Goal: Information Seeking & Learning: Learn about a topic

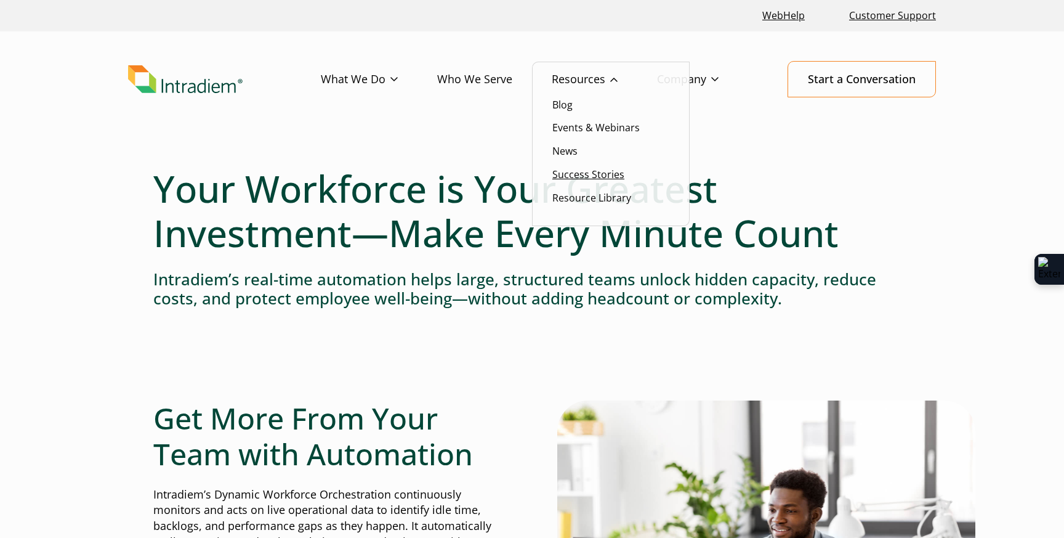
click at [579, 176] on link "Success Stories" at bounding box center [589, 175] width 72 height 14
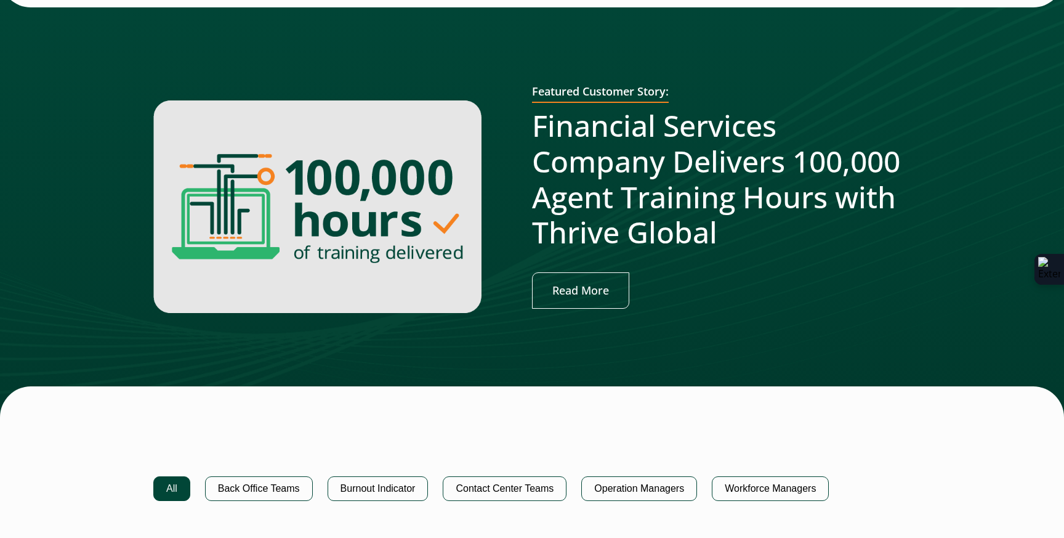
scroll to position [419, 0]
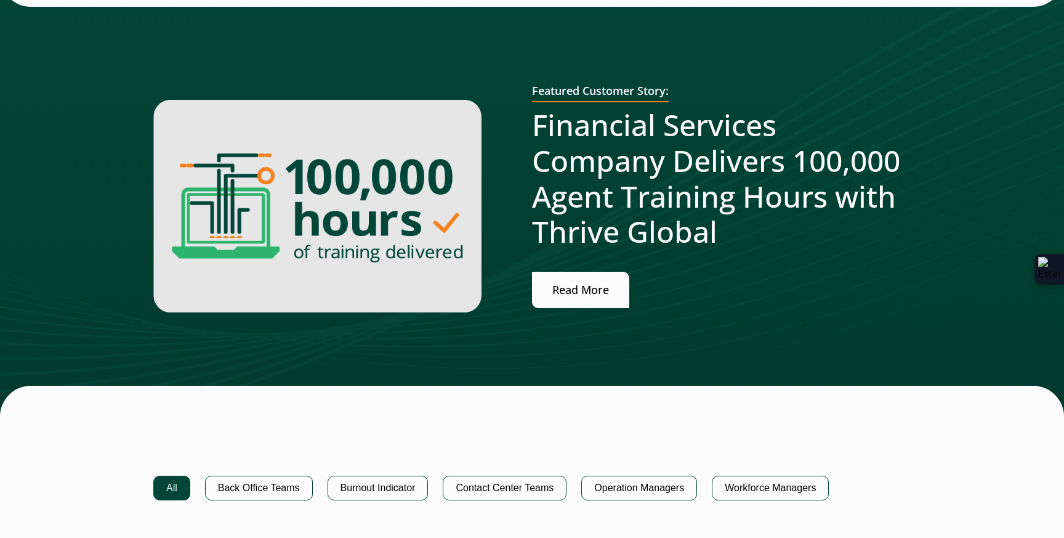
click at [585, 288] on link "Read More" at bounding box center [580, 290] width 97 height 36
